Goal: Task Accomplishment & Management: Use online tool/utility

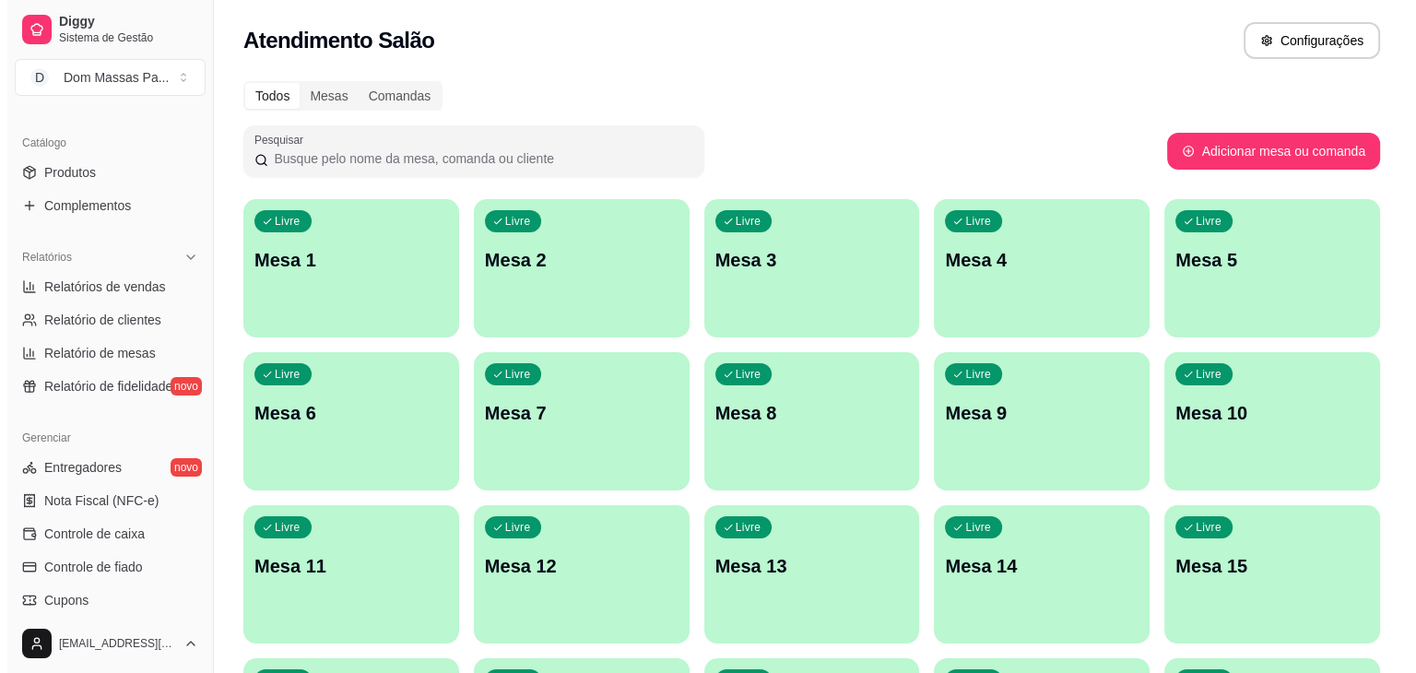
scroll to position [653, 0]
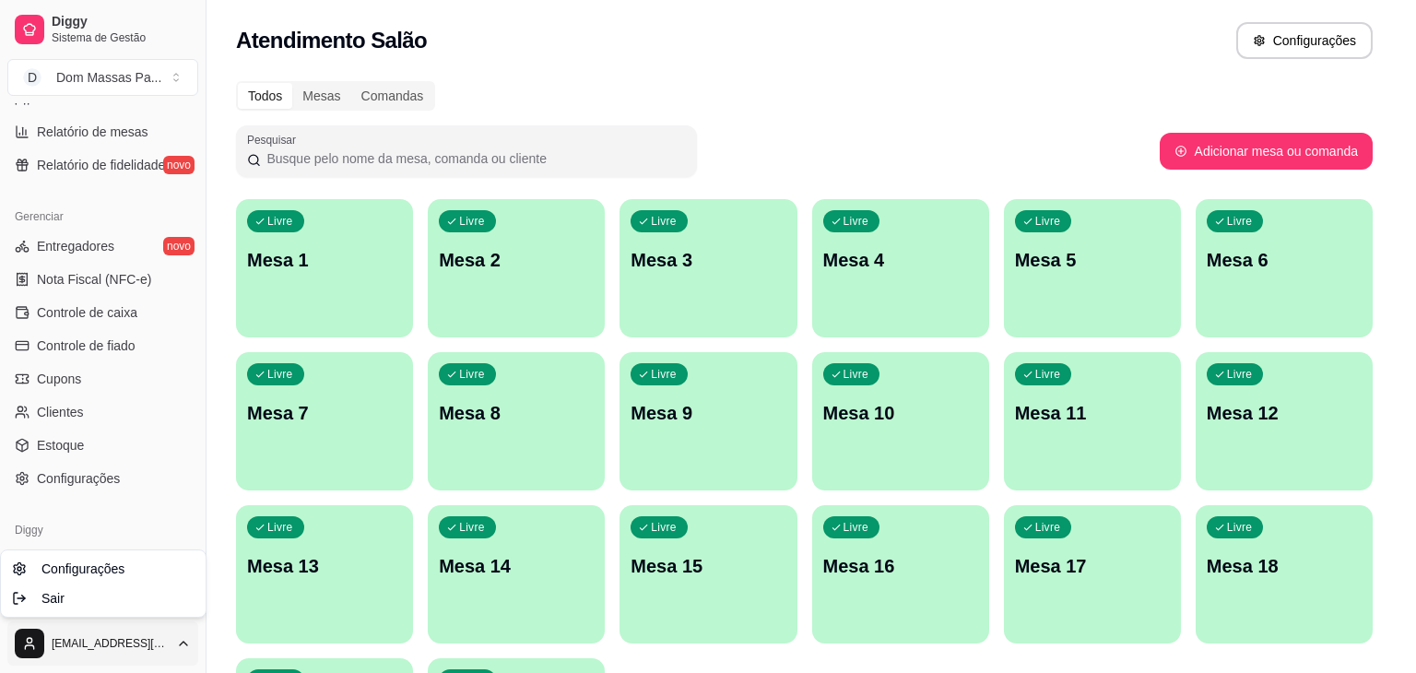
click at [125, 631] on html "Diggy Sistema de Gestão D Dom Massas Pa ... Loja aberta Plano Customizado até 2…" at bounding box center [708, 336] width 1416 height 673
click at [107, 602] on div "Sair" at bounding box center [103, 598] width 197 height 29
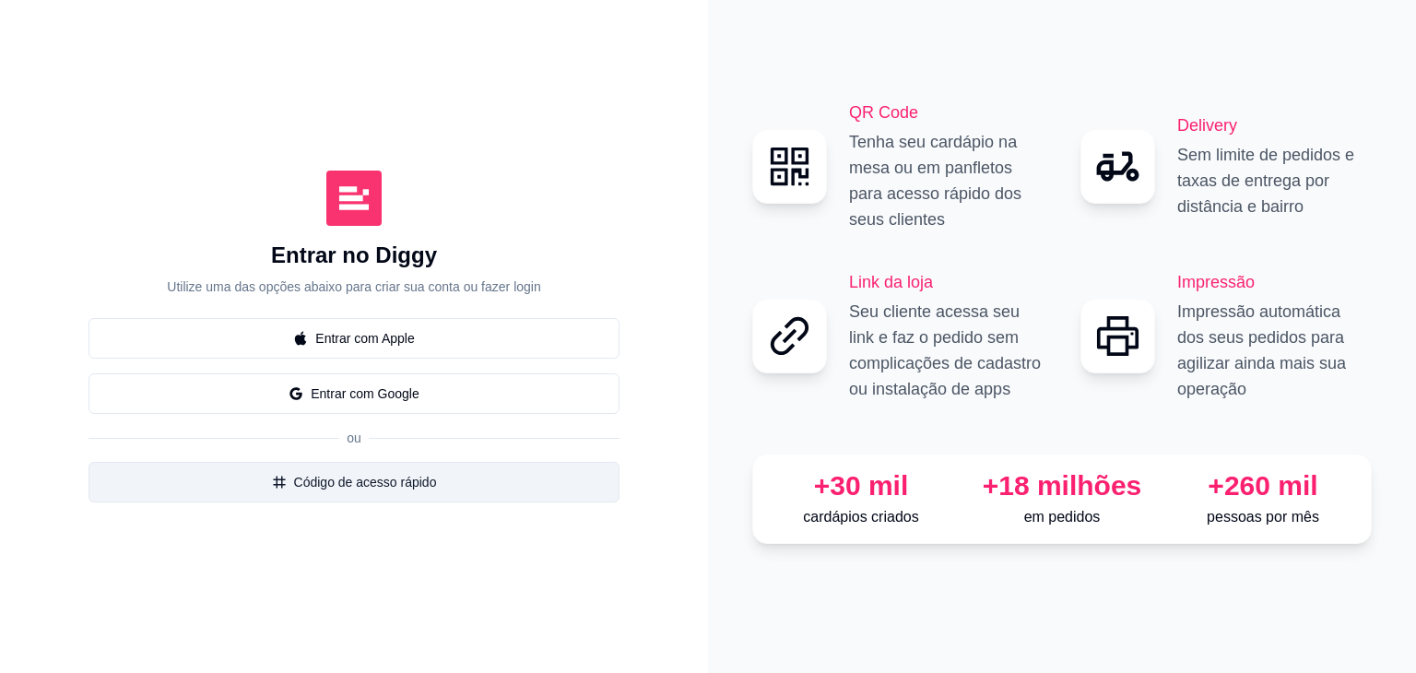
click at [401, 480] on button "Código de acesso rápido" at bounding box center [353, 482] width 531 height 41
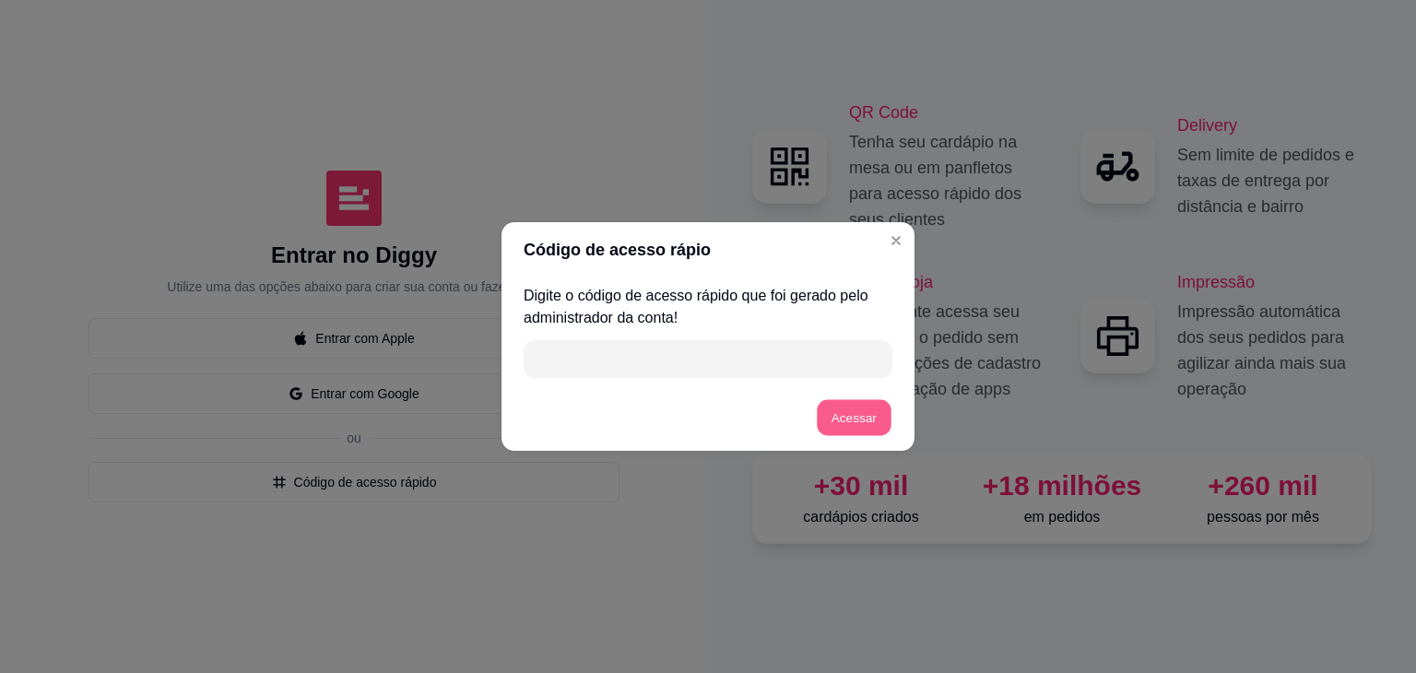
click at [861, 419] on button "Acessar" at bounding box center [855, 418] width 74 height 36
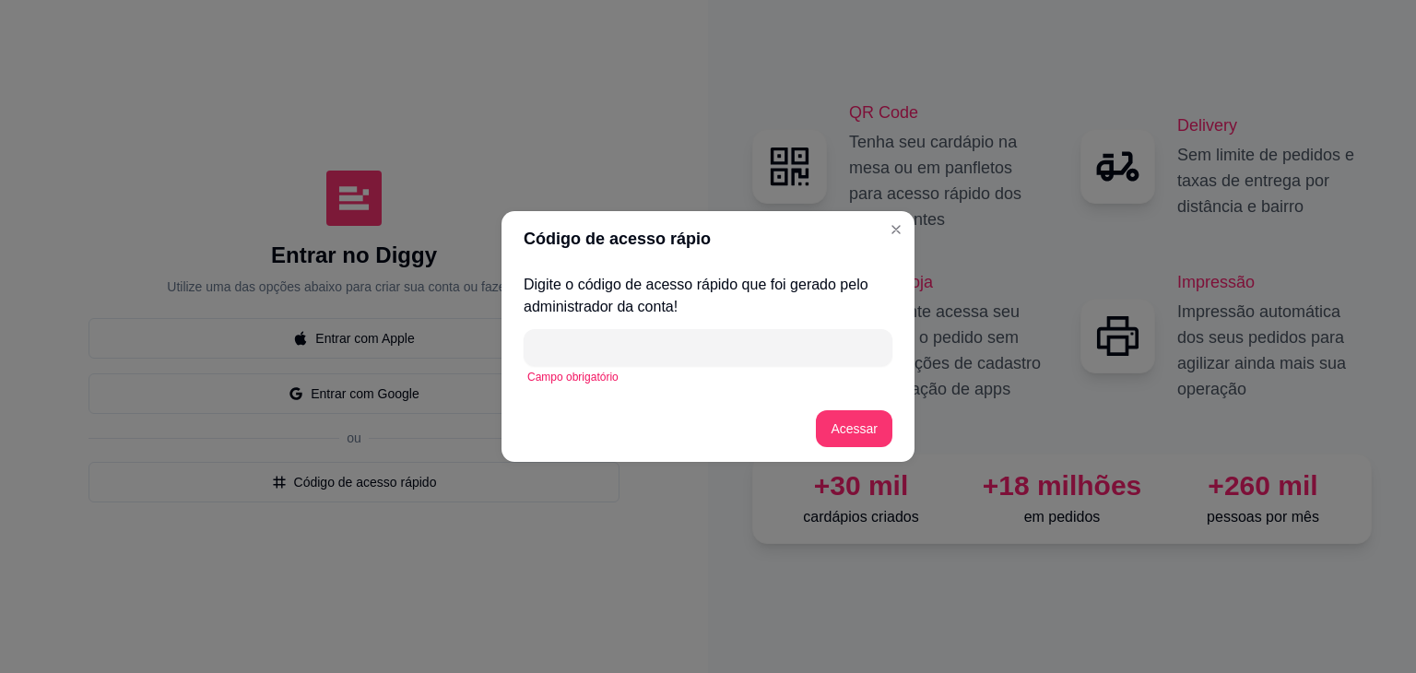
click at [662, 392] on div "Digite o código de acesso rápido que foi gerado pelo administrador da conta! Ca…" at bounding box center [707, 330] width 413 height 129
click at [651, 355] on input "" at bounding box center [708, 347] width 347 height 37
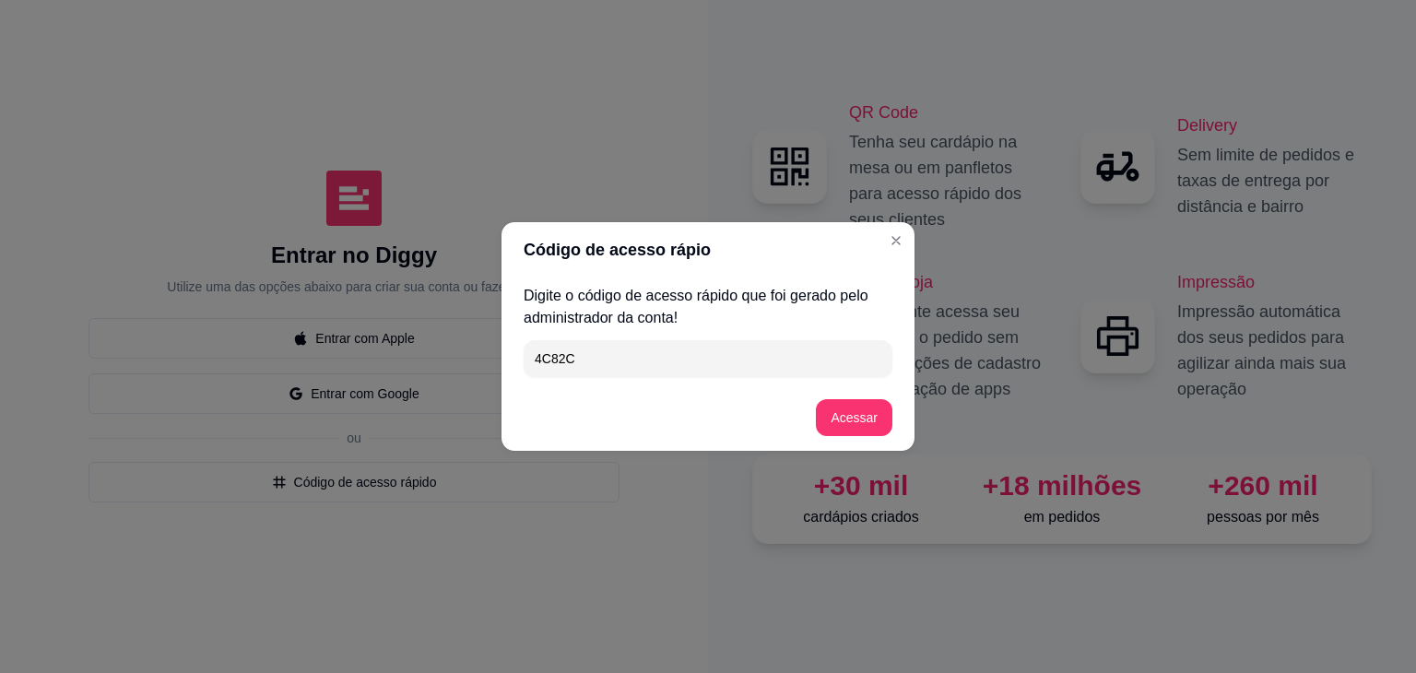
type input "4C82C"
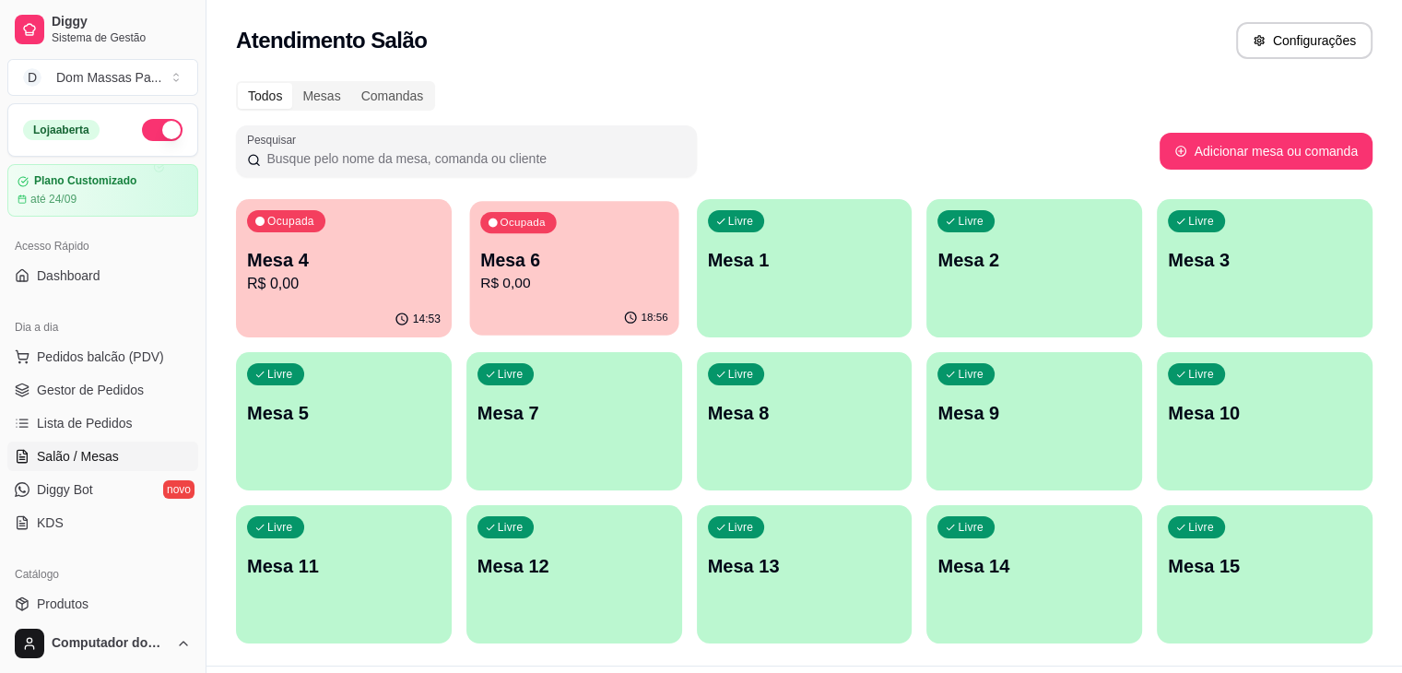
click at [513, 253] on p "Mesa 6" at bounding box center [574, 260] width 188 height 25
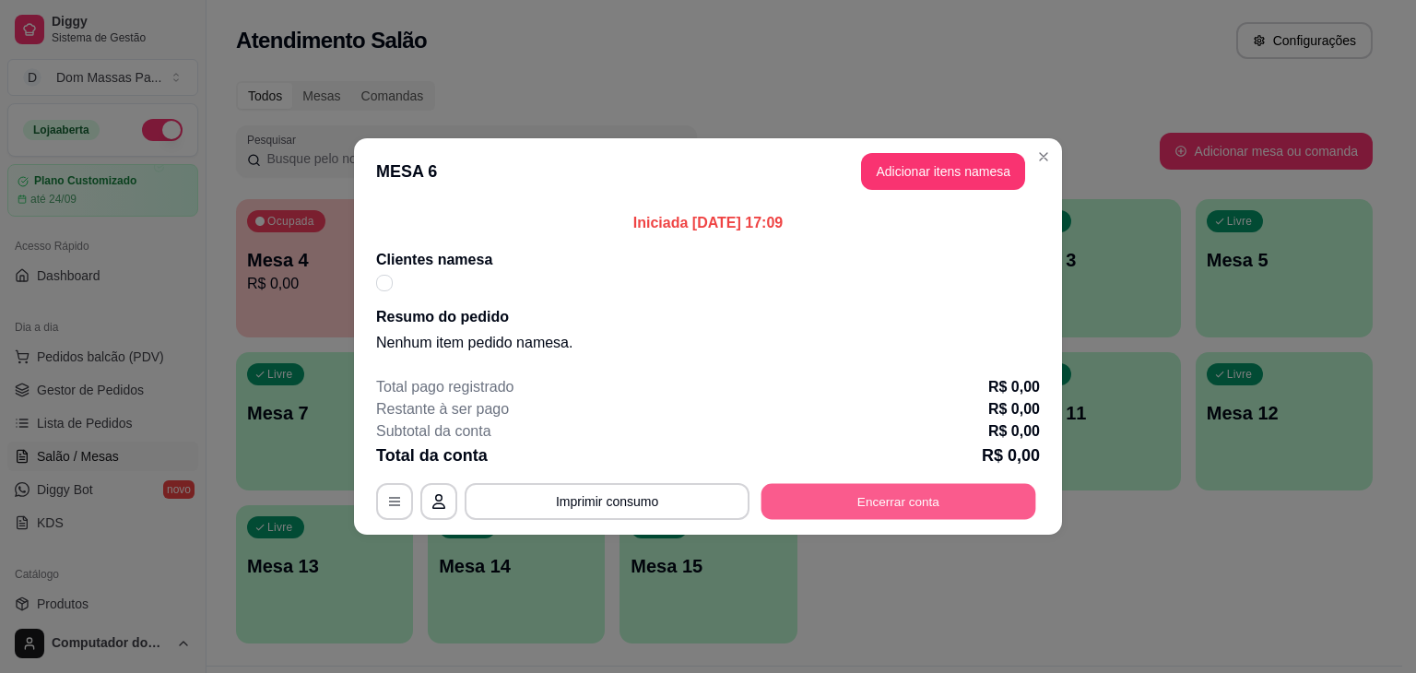
click at [914, 501] on button "Encerrar conta" at bounding box center [898, 502] width 275 height 36
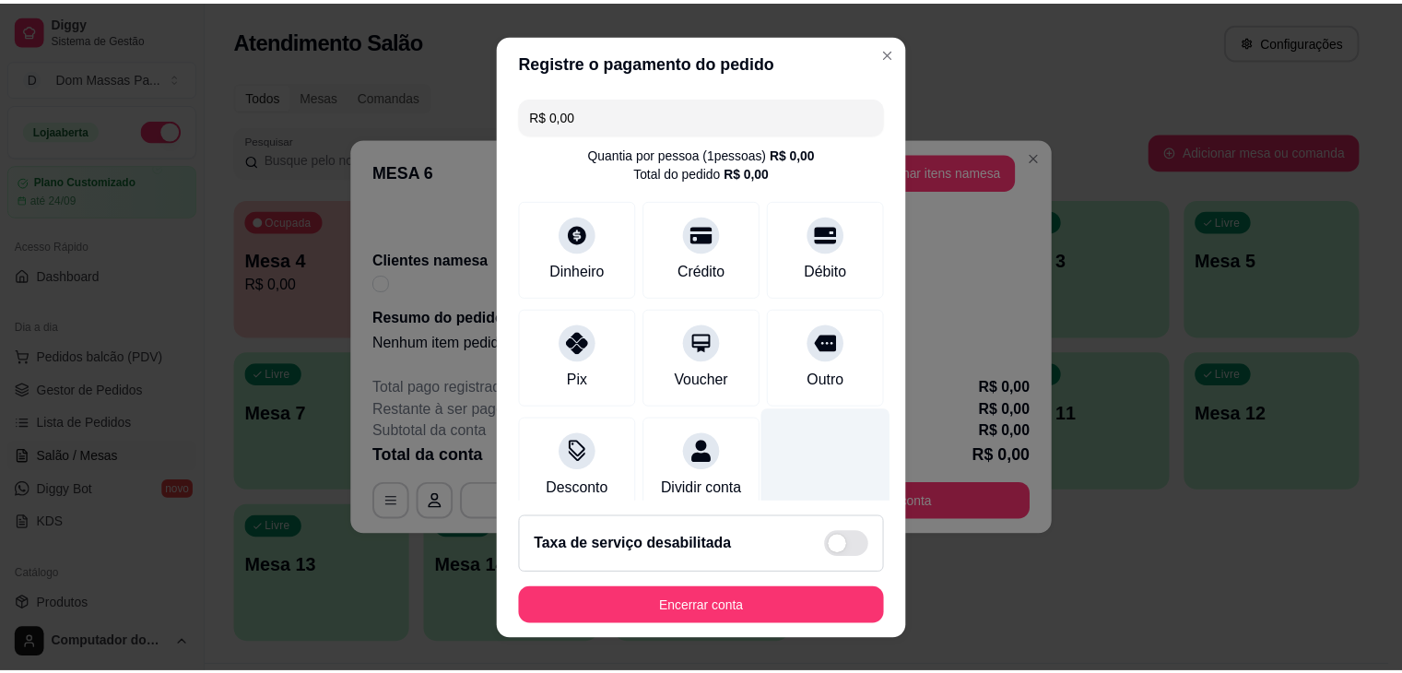
scroll to position [41, 0]
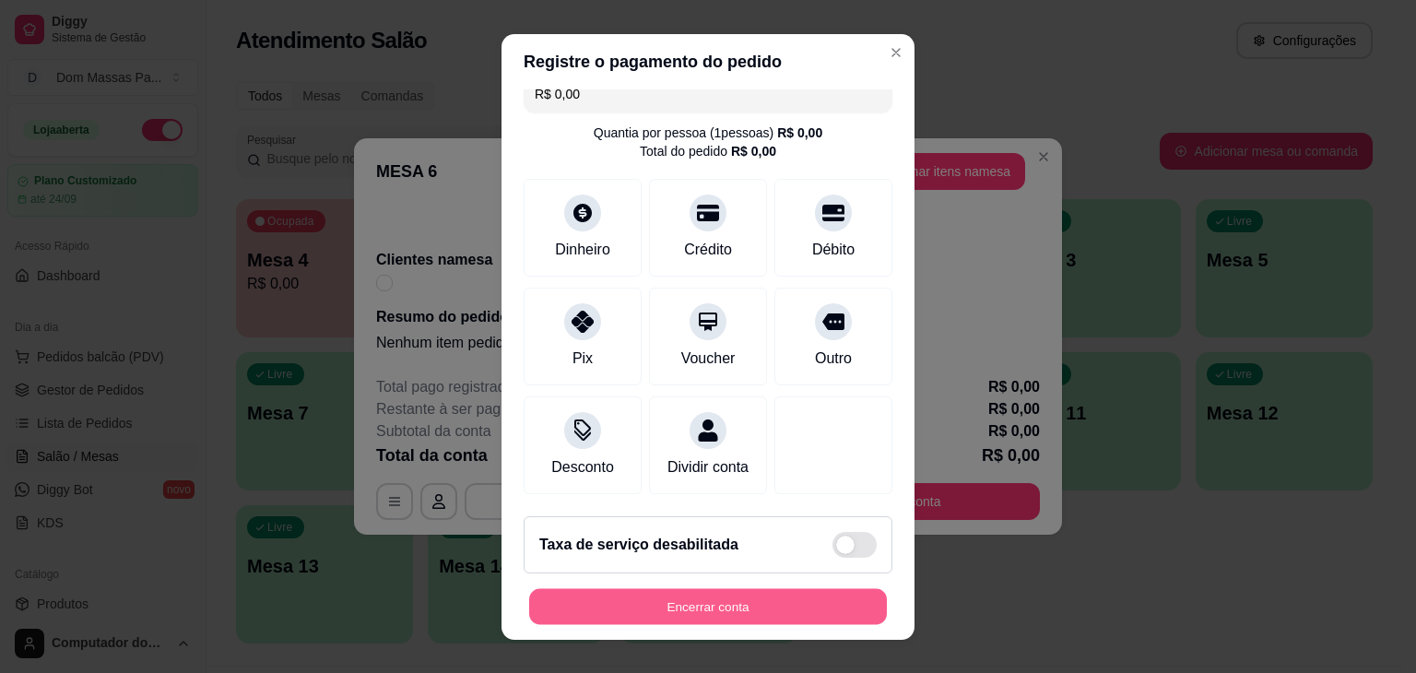
click at [733, 602] on button "Encerrar conta" at bounding box center [708, 606] width 358 height 36
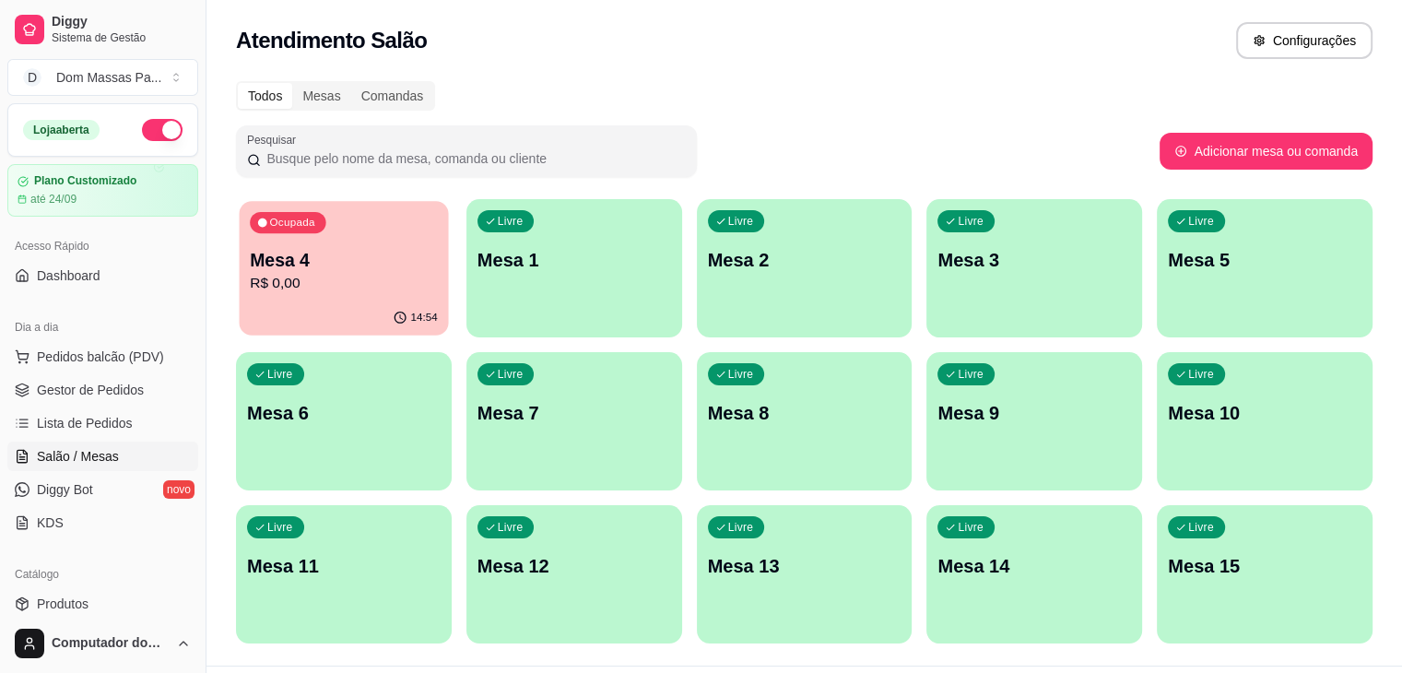
click at [317, 233] on div "Ocupada Mesa 4 R$ 0,00" at bounding box center [344, 251] width 209 height 100
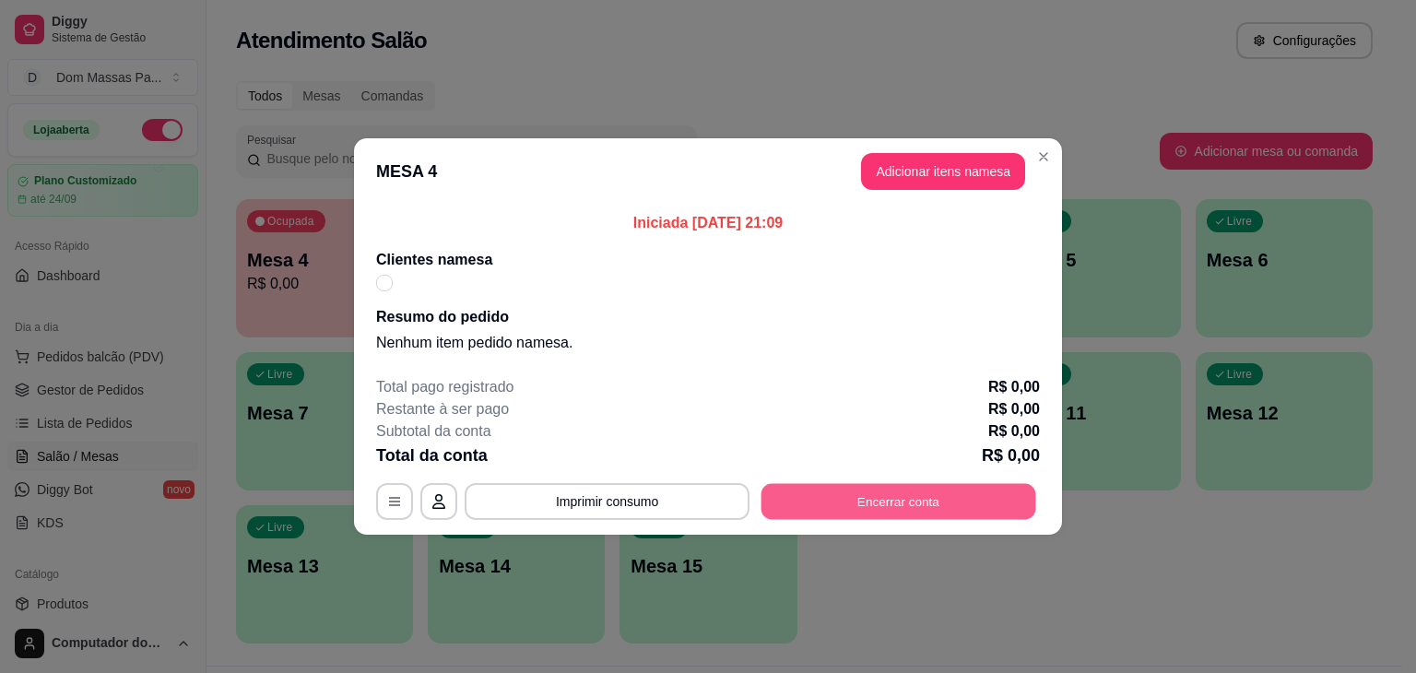
click at [899, 502] on button "Encerrar conta" at bounding box center [898, 502] width 275 height 36
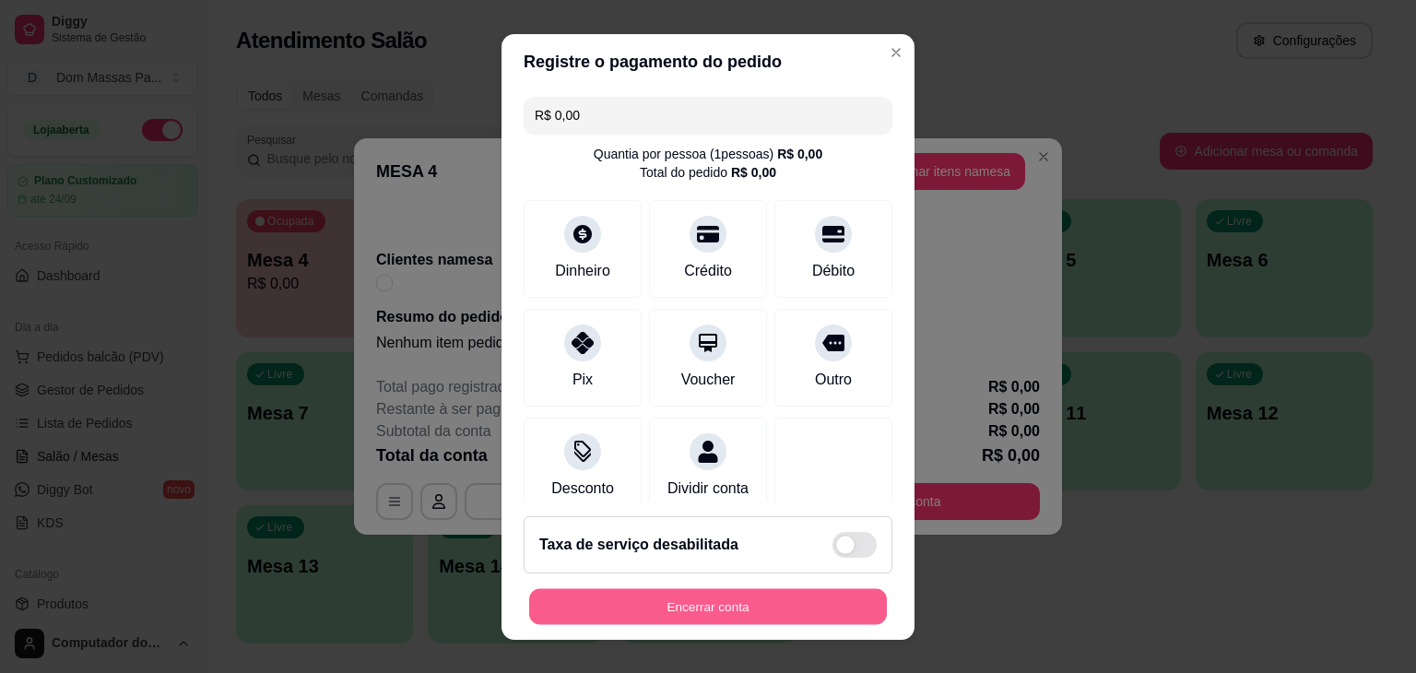
click at [714, 599] on button "Encerrar conta" at bounding box center [708, 606] width 358 height 36
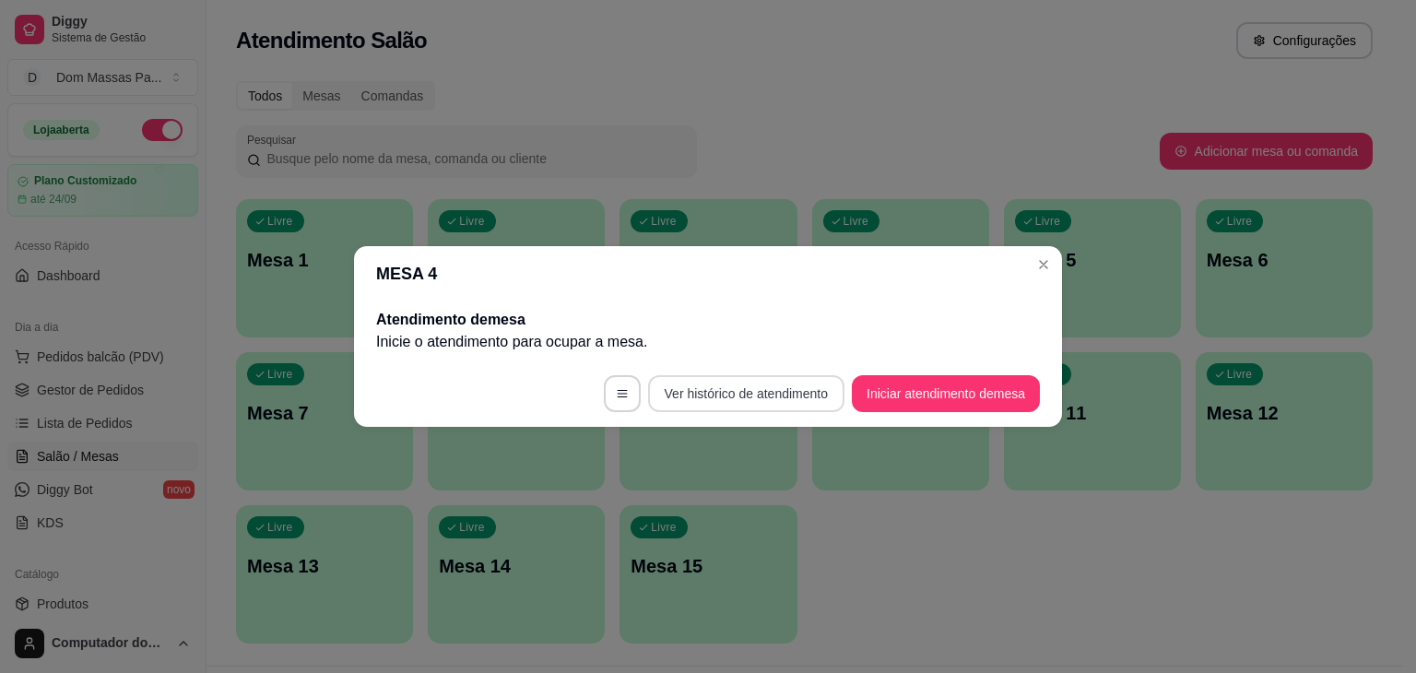
click at [760, 395] on button "Ver histórico de atendimento" at bounding box center [746, 393] width 196 height 37
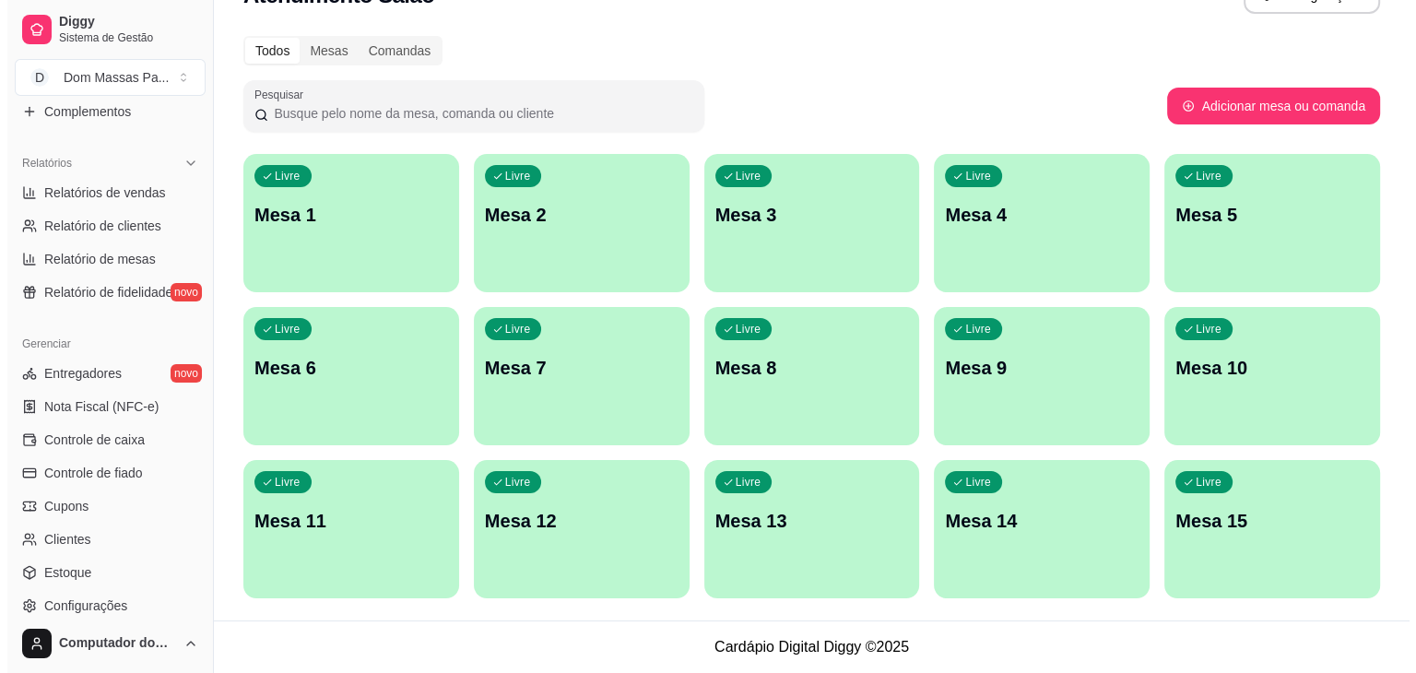
scroll to position [653, 0]
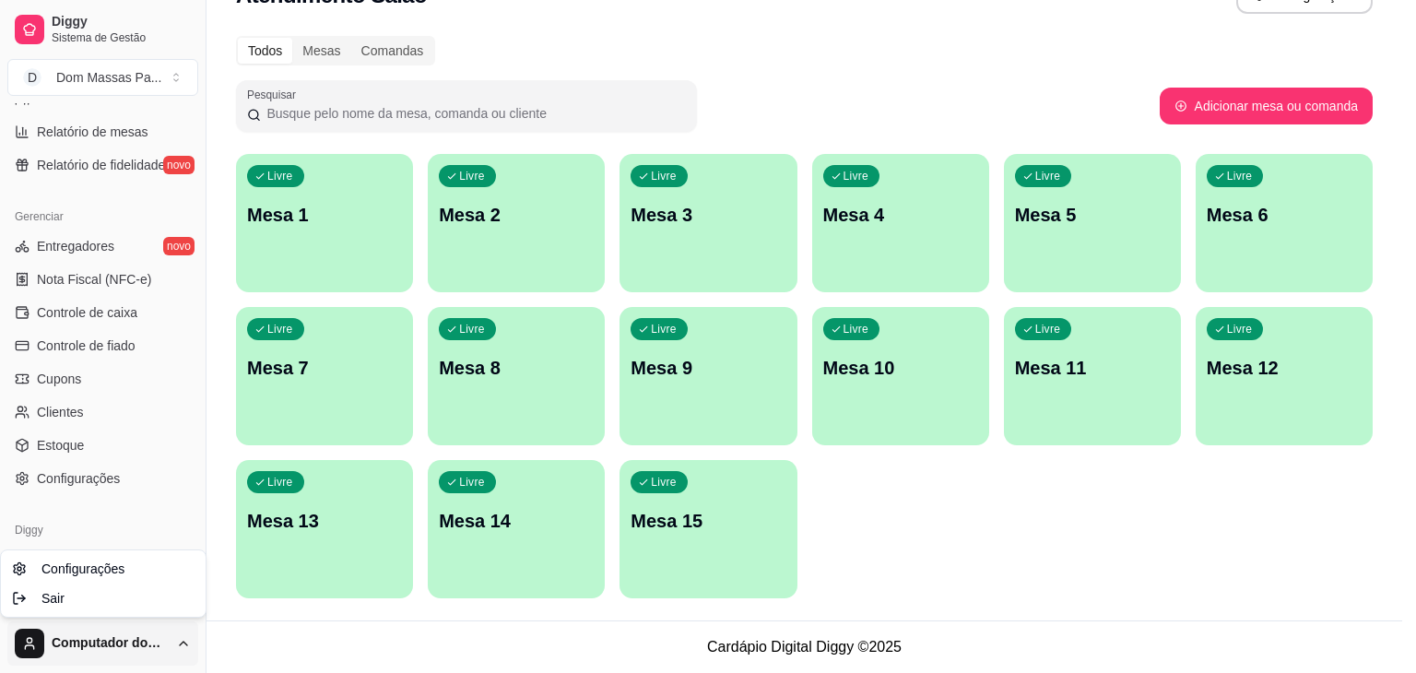
click at [135, 628] on html "Diggy Sistema de Gestão D Dom Massas Pa ... Loja aberta Plano Customizado até 2…" at bounding box center [708, 291] width 1416 height 673
click at [112, 595] on div "Sair" at bounding box center [103, 598] width 197 height 29
